Goal: Complete application form

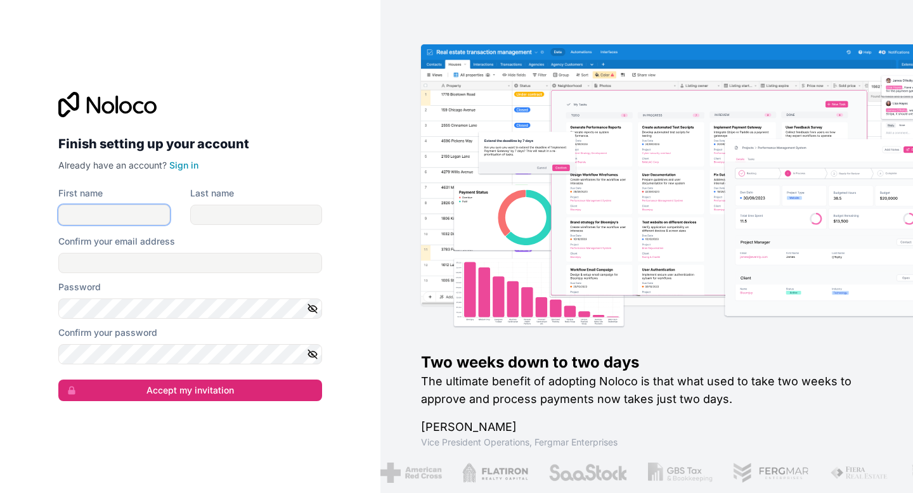
click at [102, 219] on input "First name" at bounding box center [114, 215] width 112 height 20
type input "Alyssa"
click at [224, 207] on input "Last name" at bounding box center [256, 215] width 132 height 20
type input "Loquias"
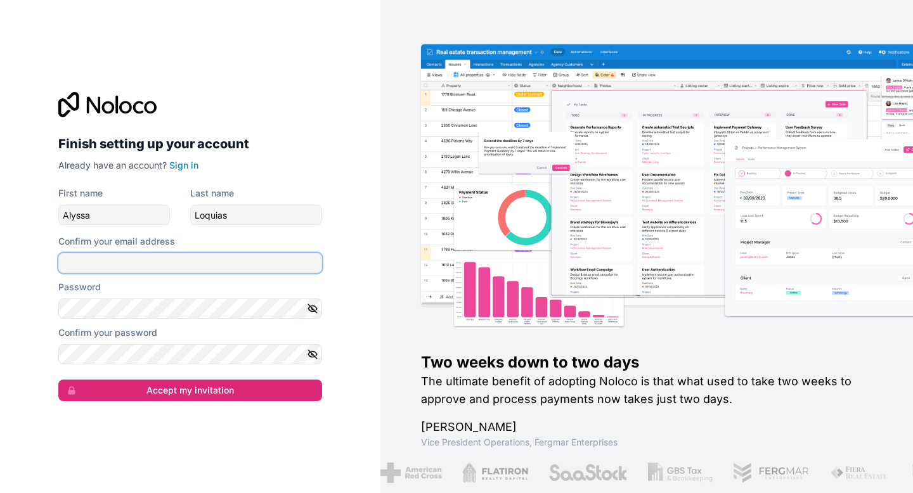
click at [214, 256] on input "Confirm your email address" at bounding box center [190, 263] width 264 height 20
type input "[EMAIL_ADDRESS][DOMAIN_NAME]"
click at [354, 268] on div "Finish setting up your account Already have an account? Sign in First name [PER…" at bounding box center [190, 246] width 380 height 493
click at [367, 305] on div "Finish setting up your account Already have an account? Sign in First name [PER…" at bounding box center [190, 246] width 380 height 493
click at [316, 349] on icon "button" at bounding box center [312, 354] width 11 height 11
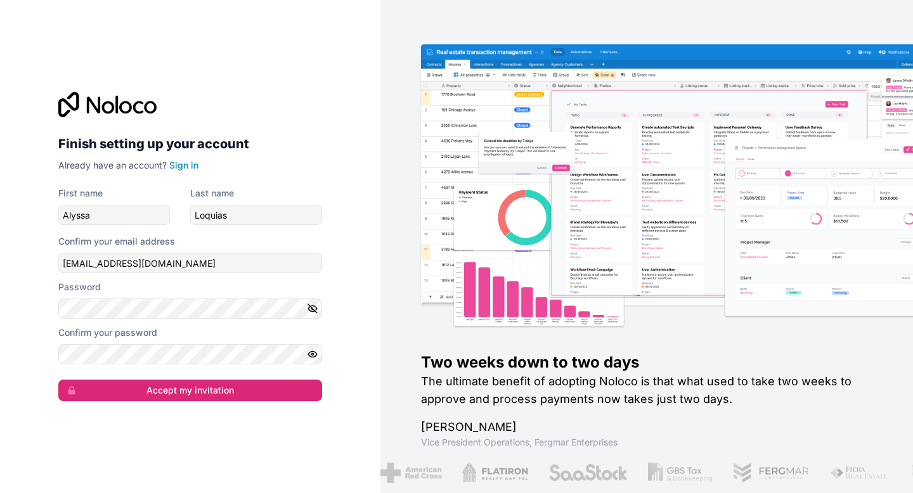
click at [312, 311] on icon "button" at bounding box center [312, 308] width 9 height 6
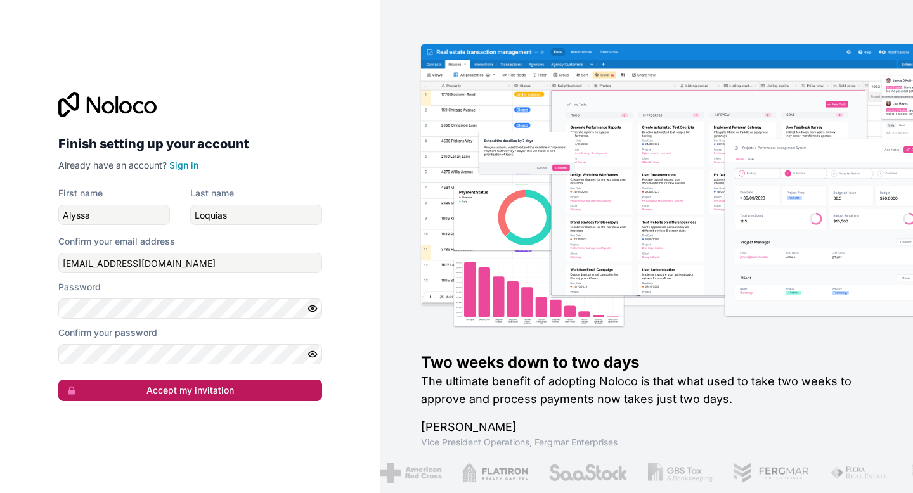
click at [271, 389] on button "Accept my invitation" at bounding box center [190, 391] width 264 height 22
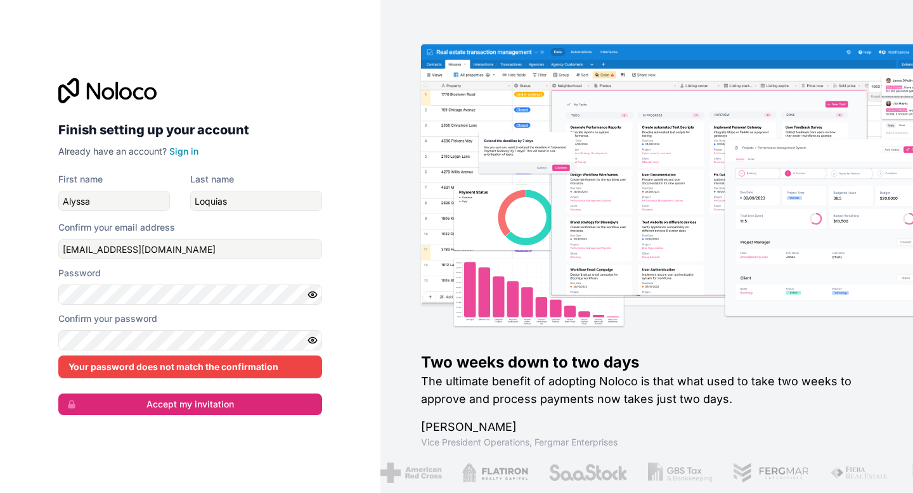
click at [389, 294] on div "Two weeks down to two days The ultimate benefit of adopting Noloco is that what…" at bounding box center [646, 246] width 532 height 493
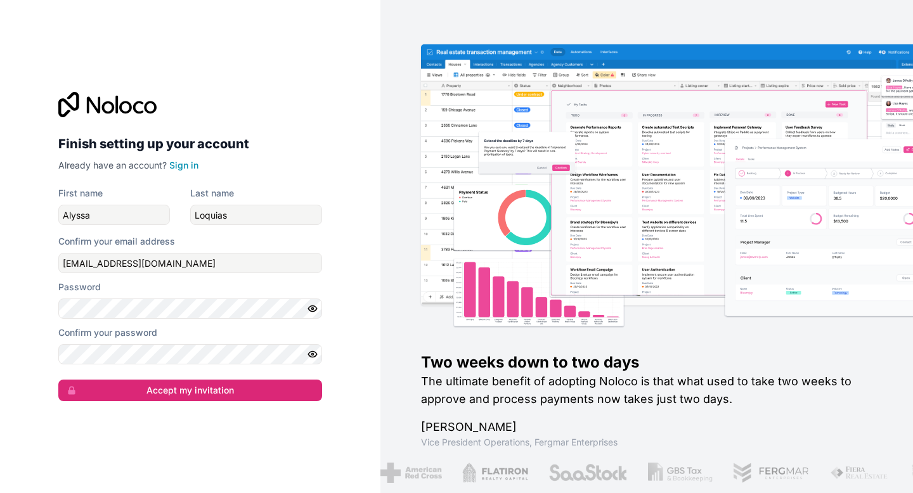
click at [359, 325] on div "Finish setting up your account Already have an account? Sign in First name [PER…" at bounding box center [190, 246] width 380 height 493
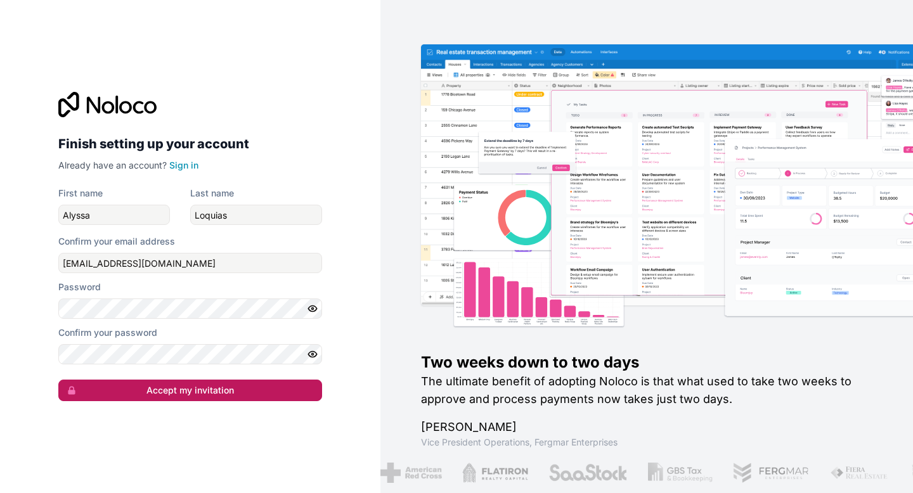
click at [253, 391] on button "Accept my invitation" at bounding box center [190, 391] width 264 height 22
